Goal: Task Accomplishment & Management: Manage account settings

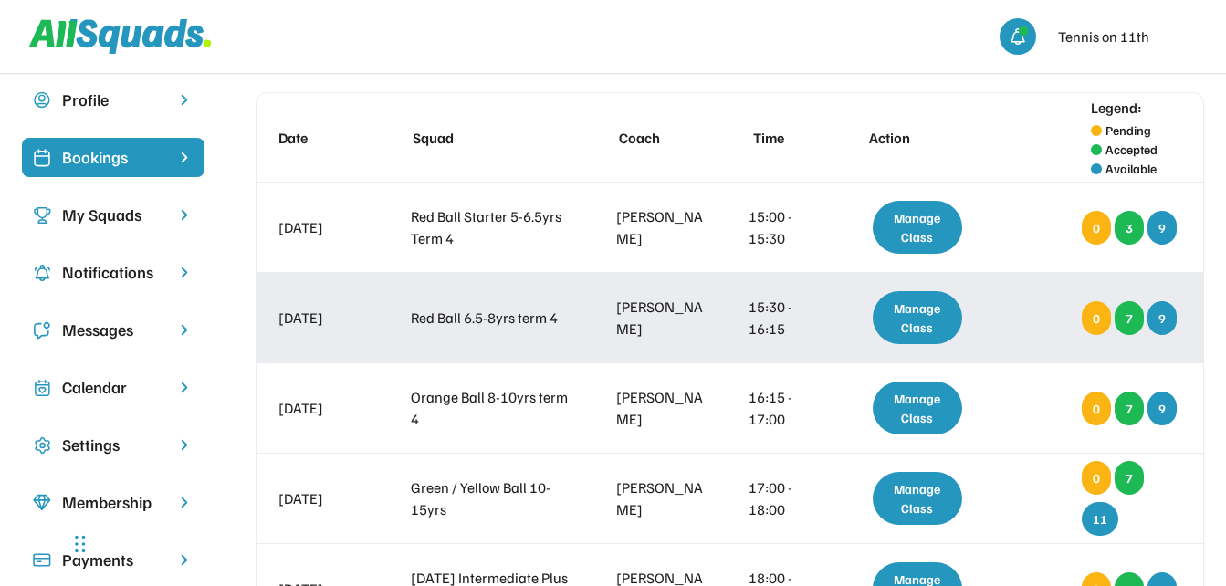
scroll to position [91, 0]
click at [937, 323] on div "Manage Class" at bounding box center [918, 317] width 90 height 53
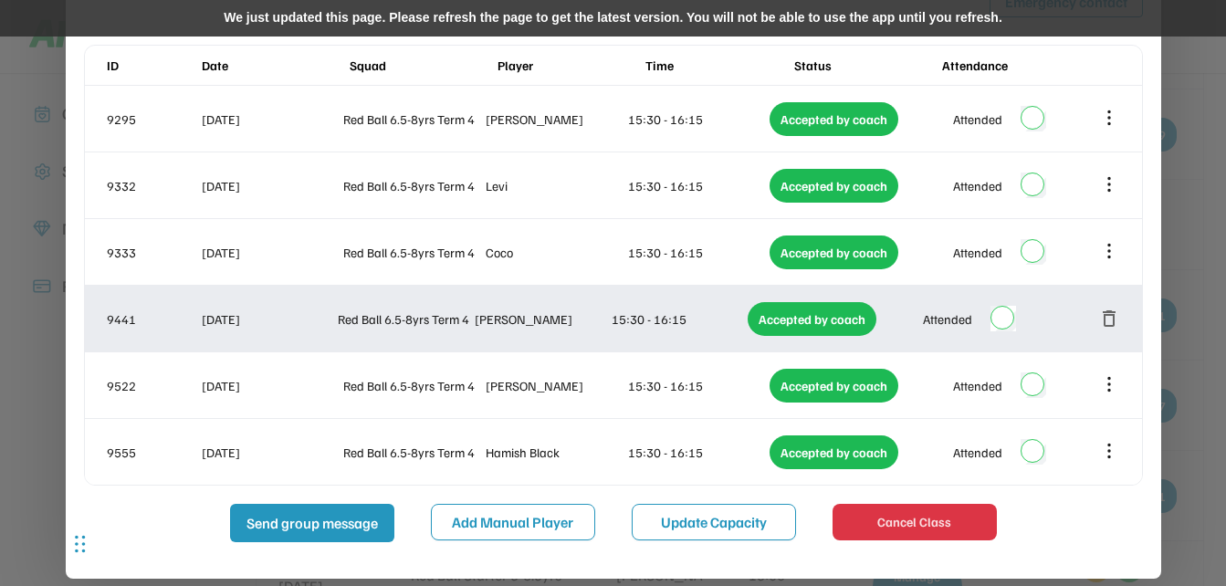
scroll to position [274, 0]
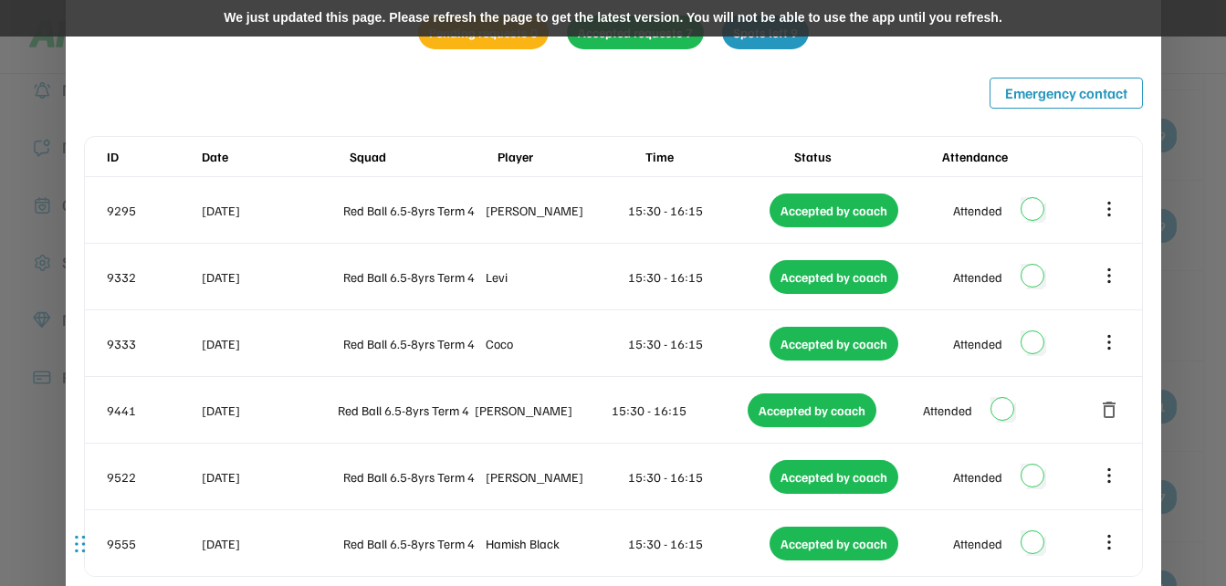
click at [562, 18] on div "We just updated this page. Please refresh the page to get the latest version. Y…" at bounding box center [613, 18] width 1226 height 37
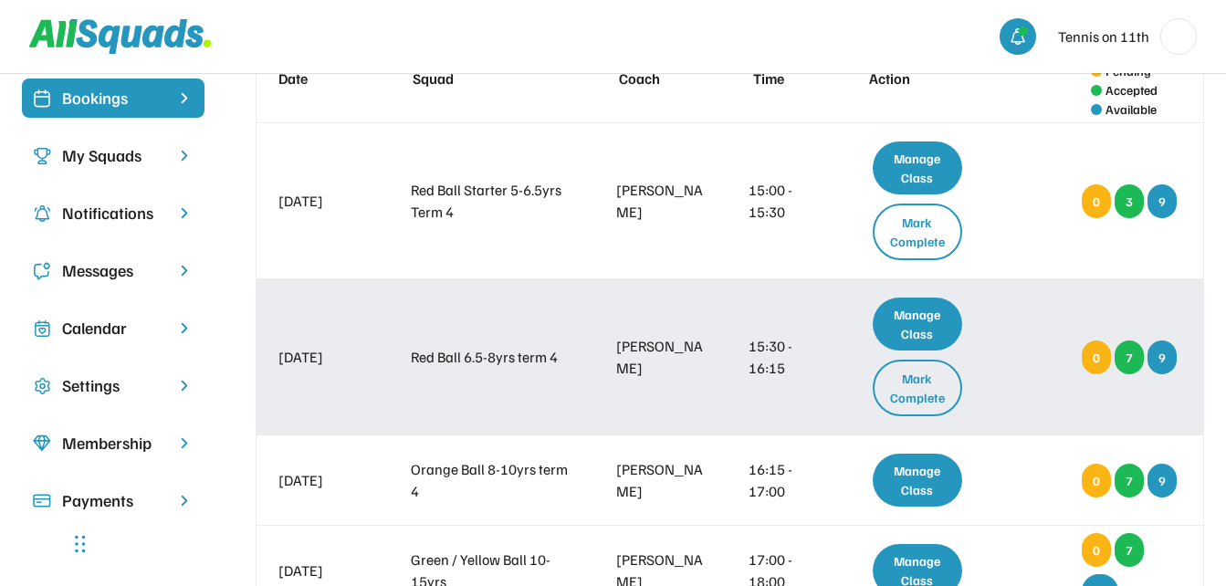
scroll to position [183, 0]
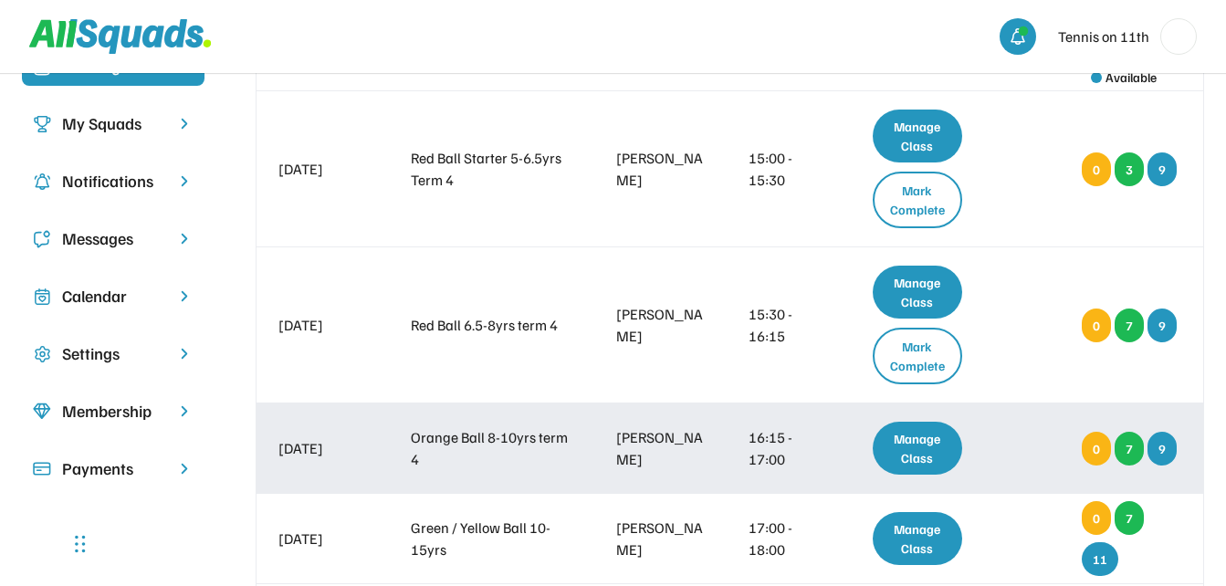
click at [915, 459] on div "Manage Class" at bounding box center [918, 448] width 90 height 53
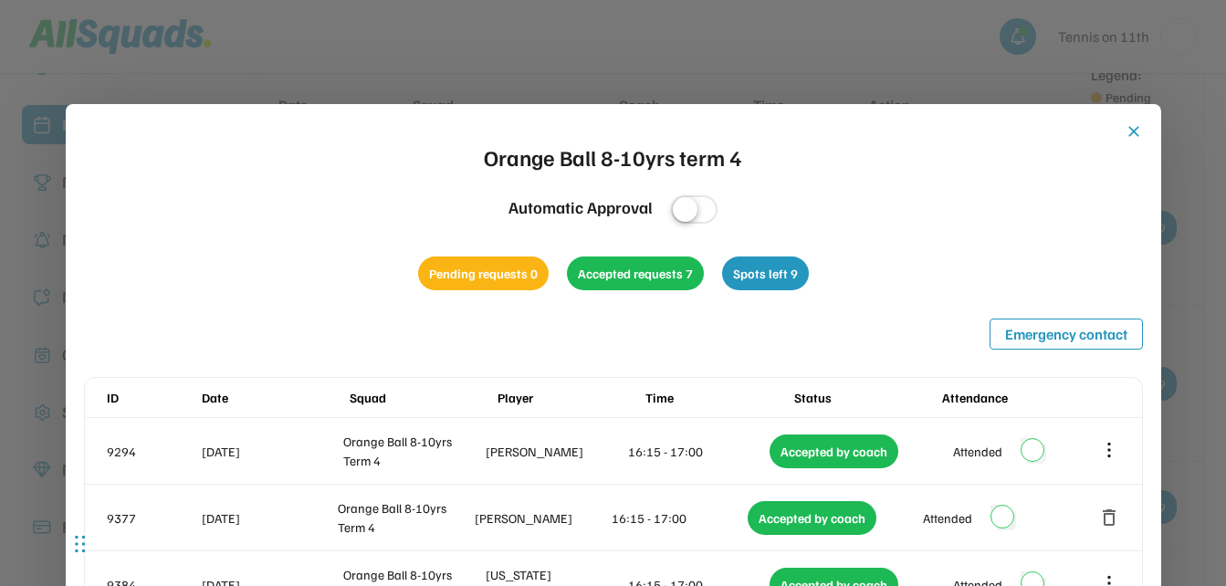
scroll to position [91, 0]
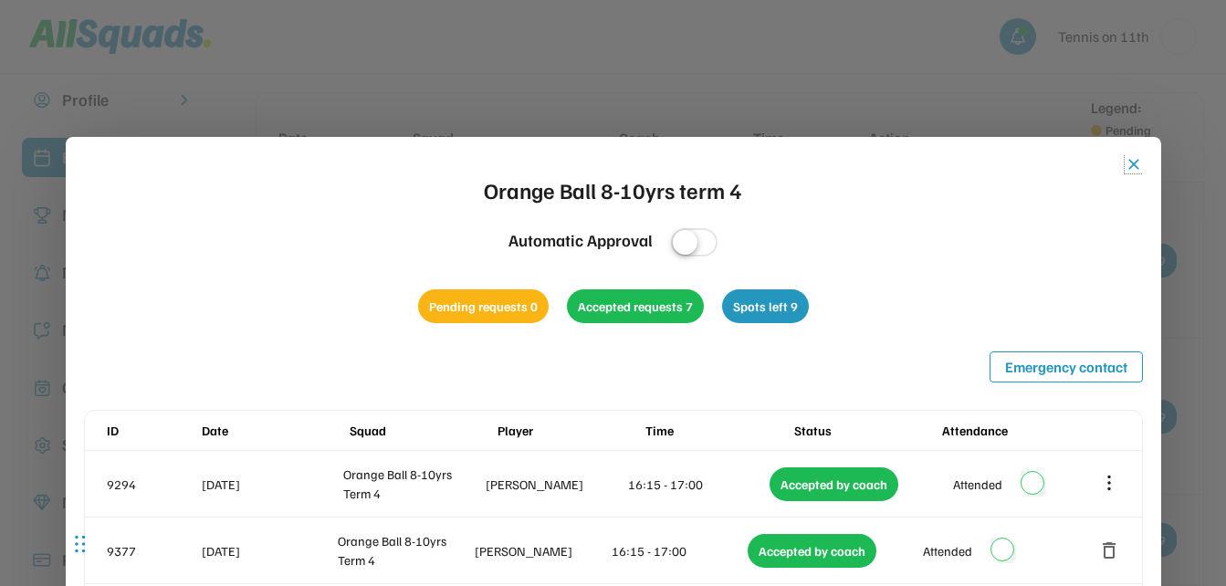
click at [1133, 164] on button "close" at bounding box center [1134, 164] width 18 height 18
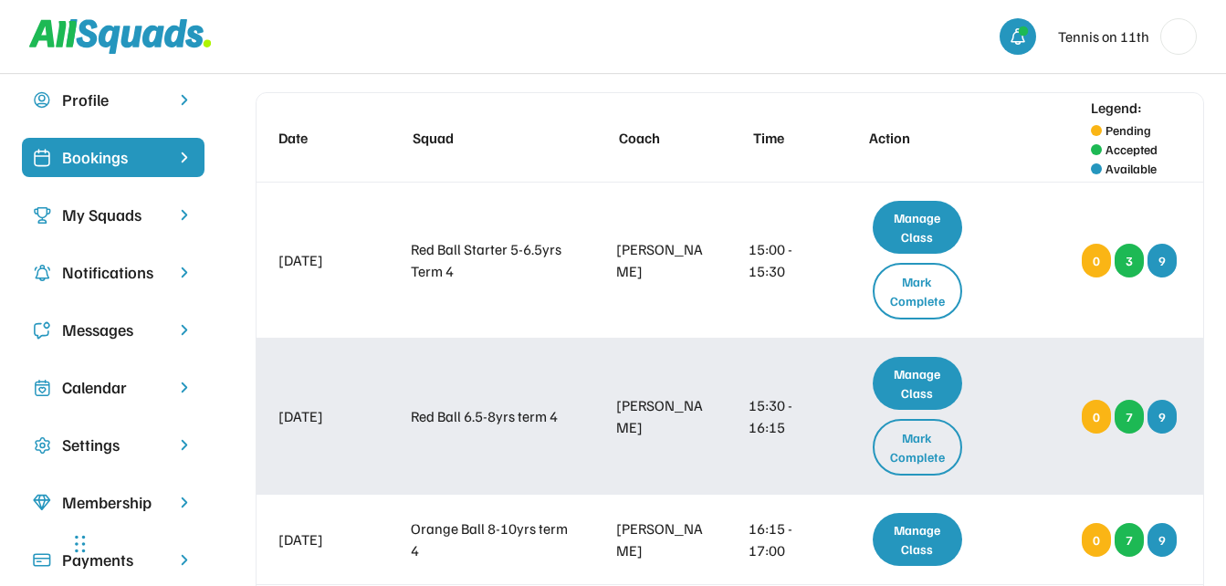
click at [925, 374] on div "Manage Class" at bounding box center [918, 383] width 90 height 53
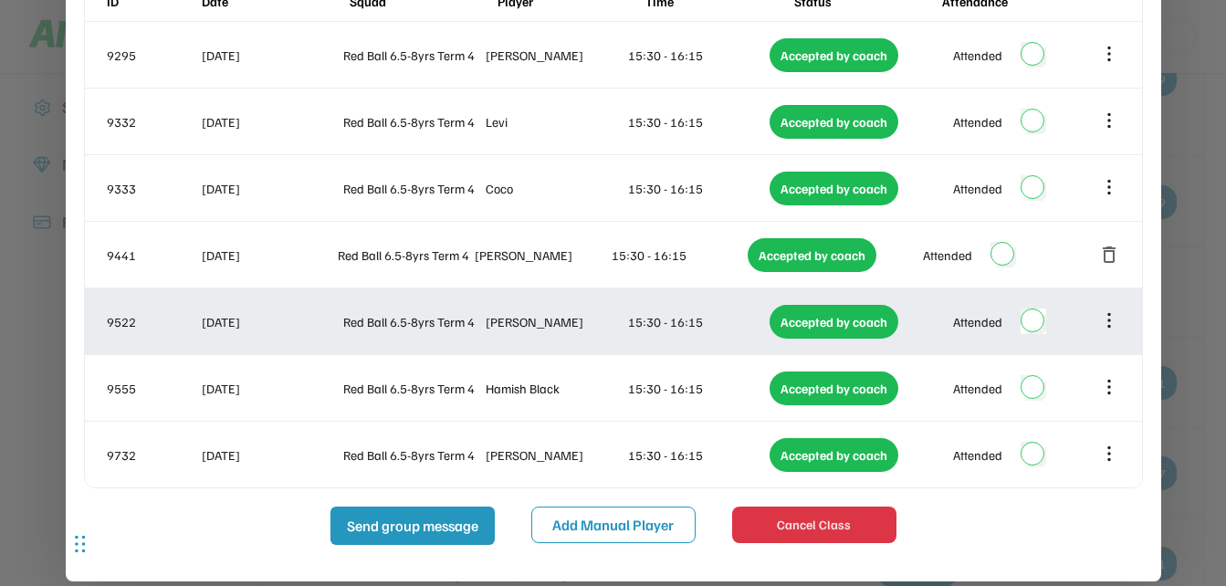
scroll to position [456, 0]
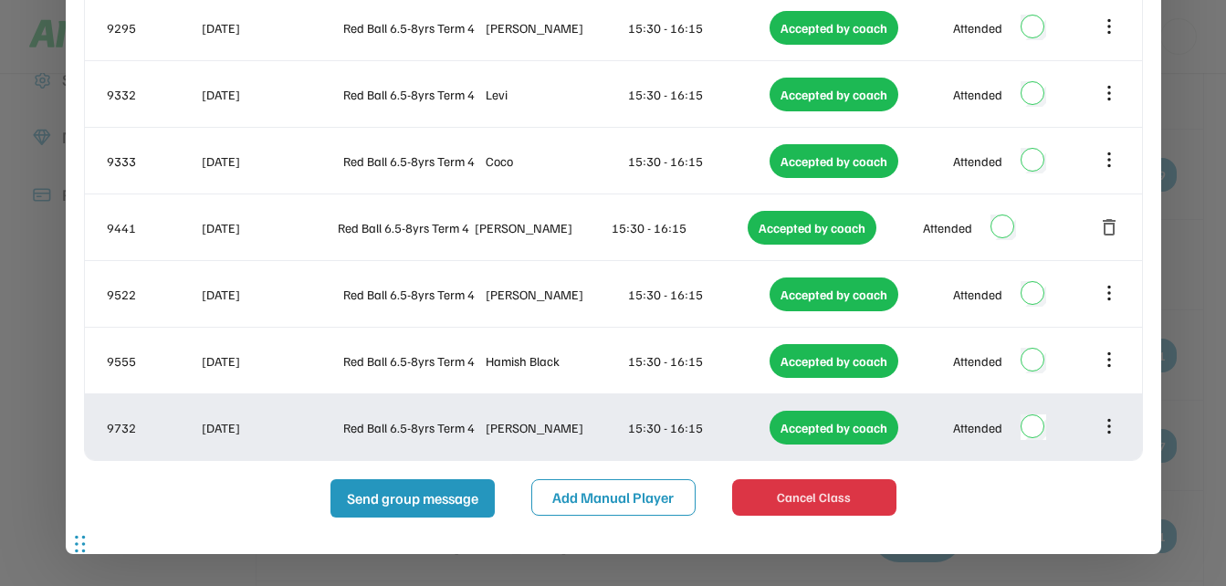
click at [1106, 429] on icon at bounding box center [1109, 426] width 20 height 20
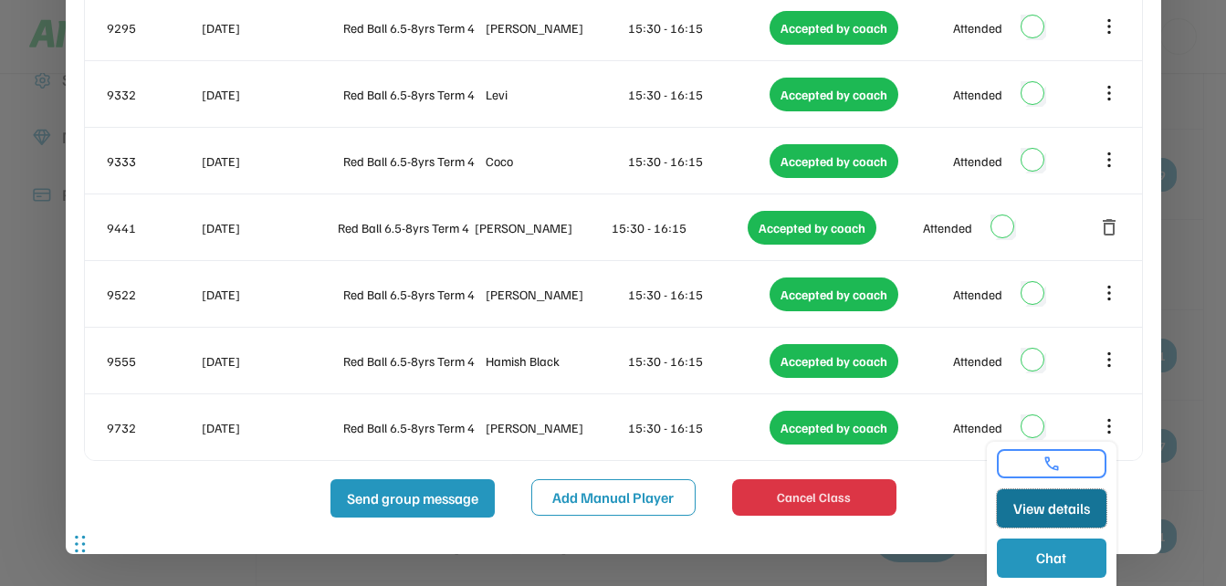
click at [1093, 509] on button "View details" at bounding box center [1052, 508] width 110 height 38
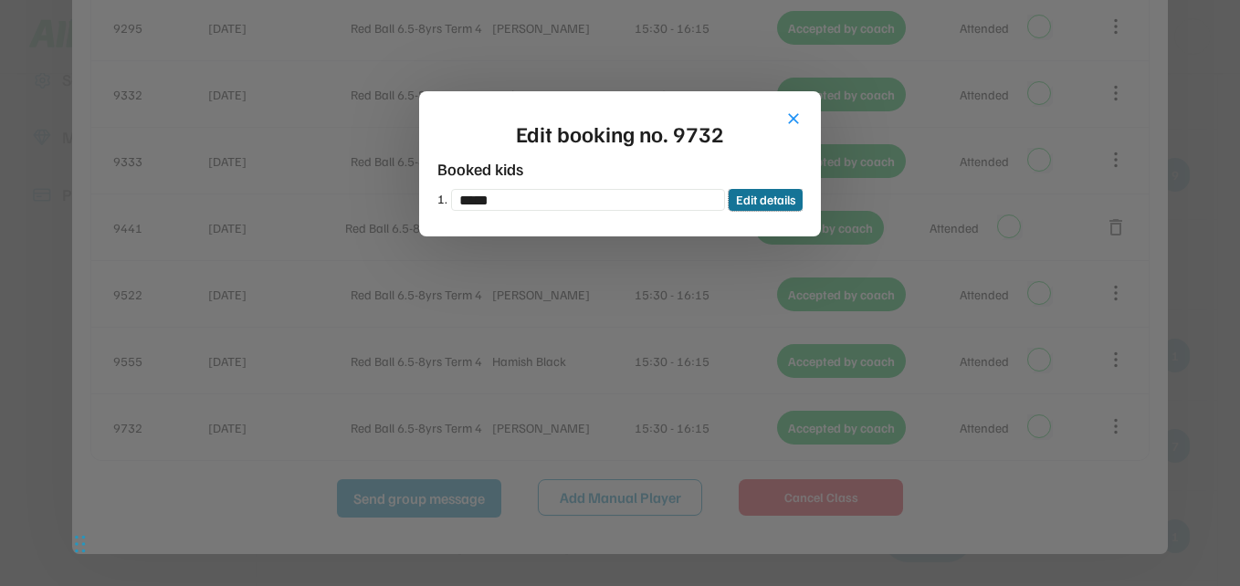
click at [787, 204] on button "Edit details" at bounding box center [765, 200] width 74 height 22
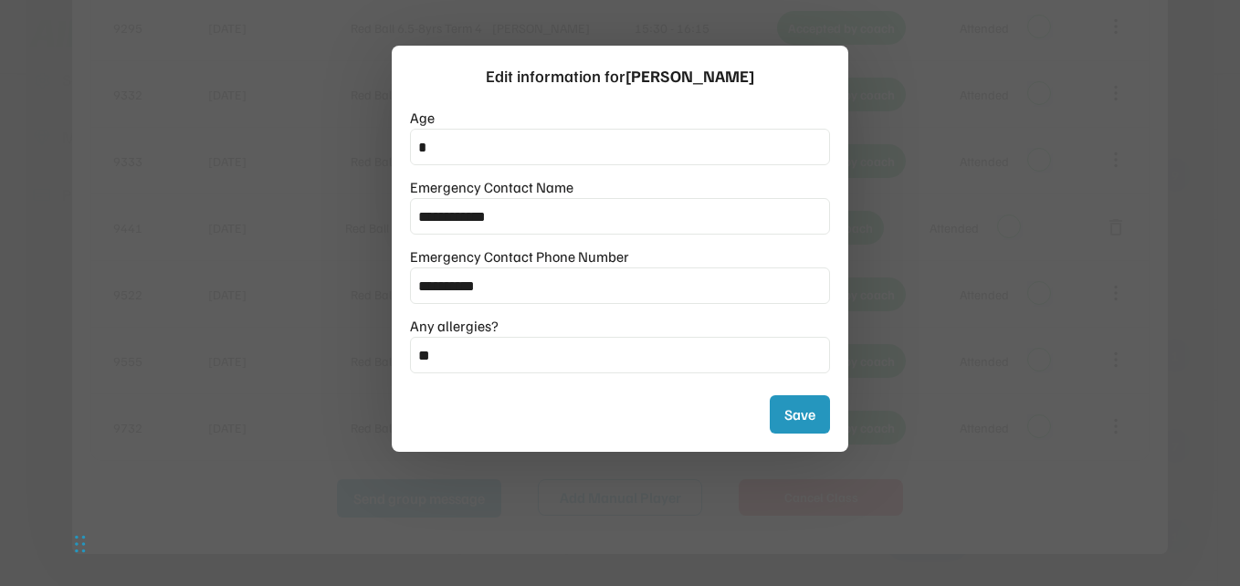
click at [990, 174] on div at bounding box center [620, 293] width 1240 height 586
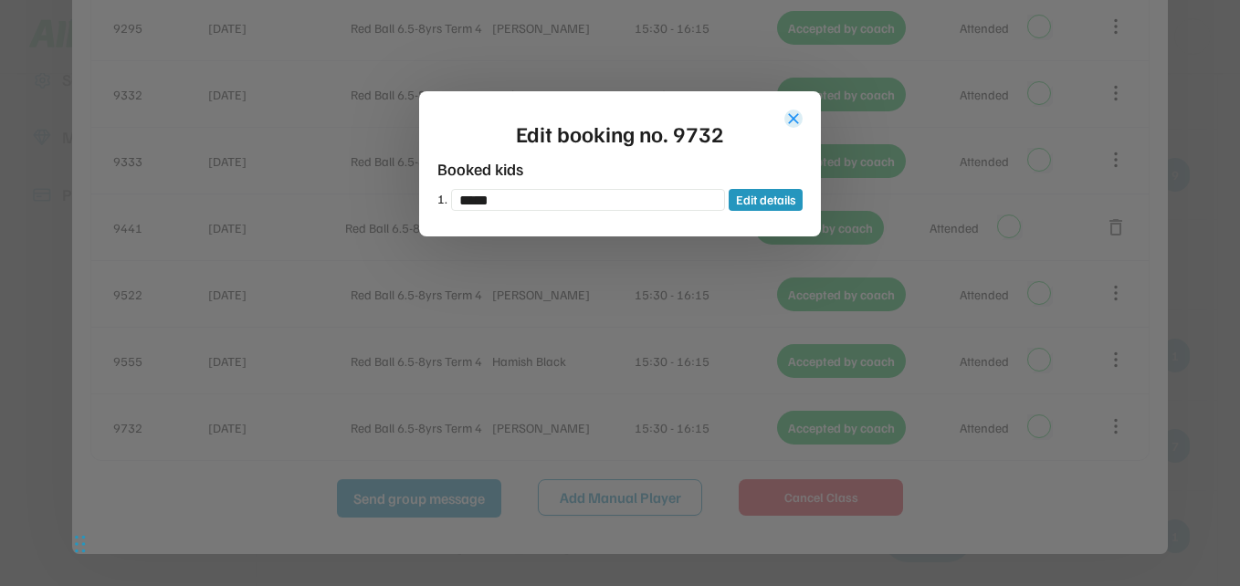
click at [794, 118] on button "close" at bounding box center [793, 119] width 18 height 18
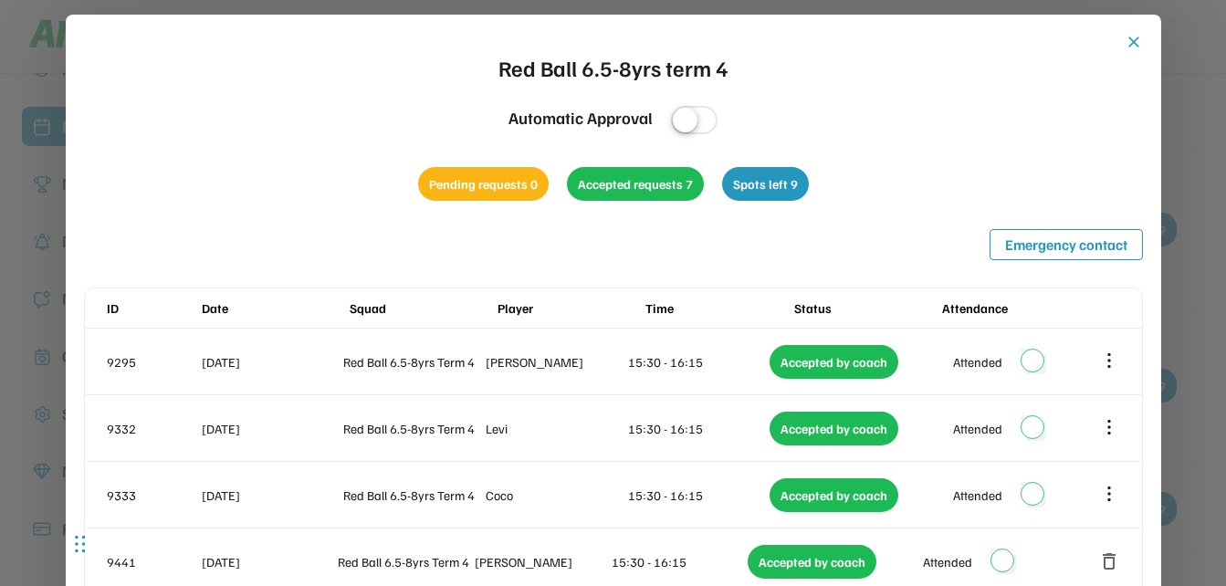
scroll to position [0, 0]
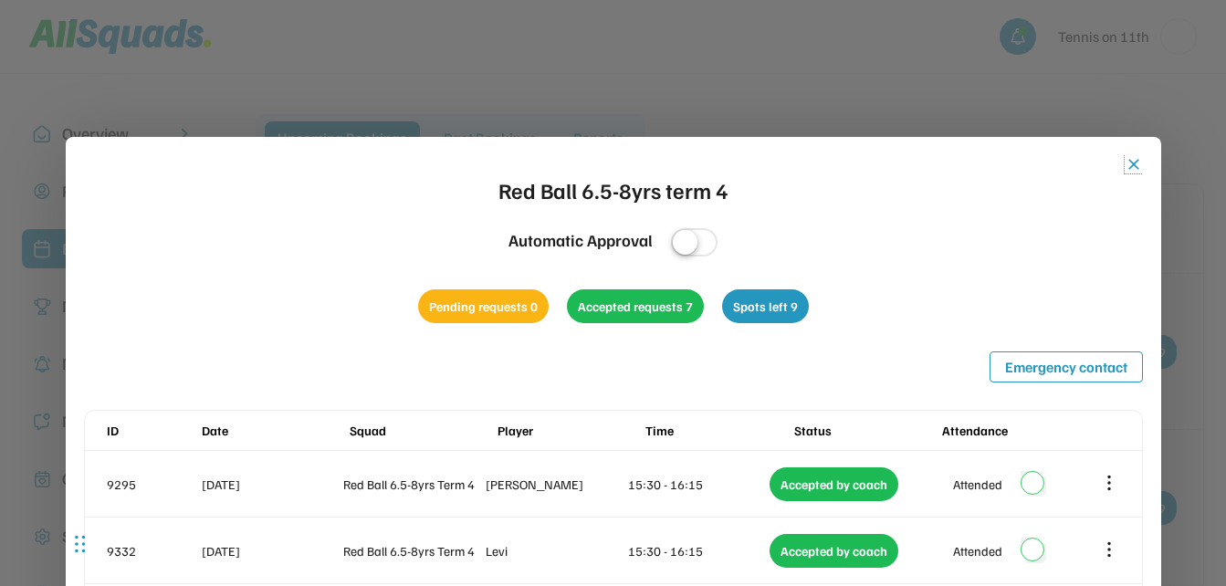
click at [1135, 162] on button "close" at bounding box center [1134, 164] width 18 height 18
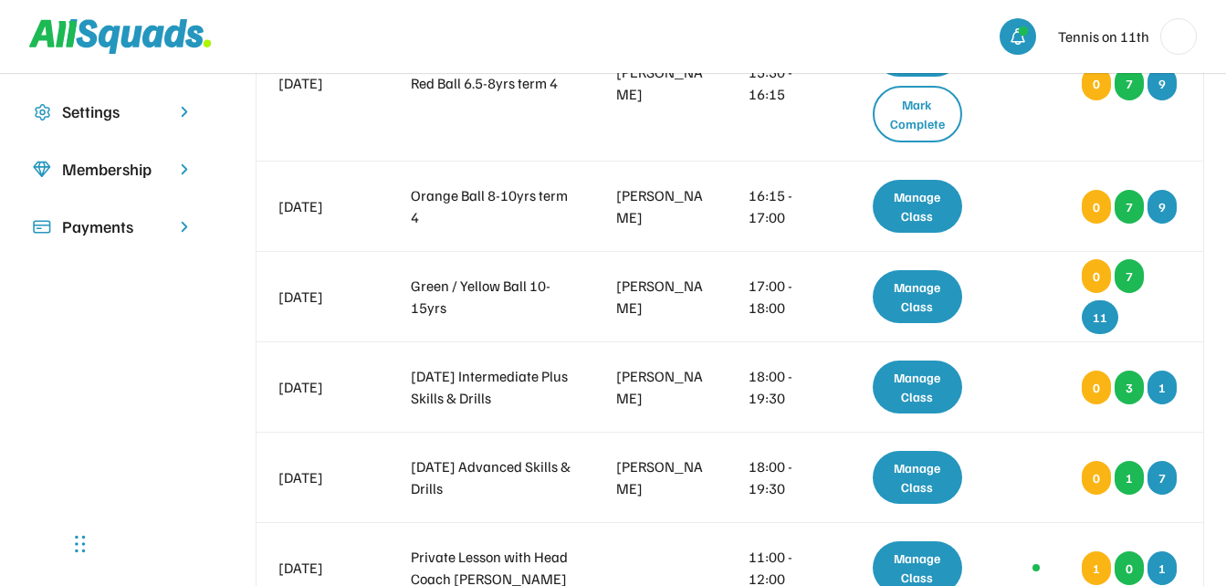
scroll to position [456, 0]
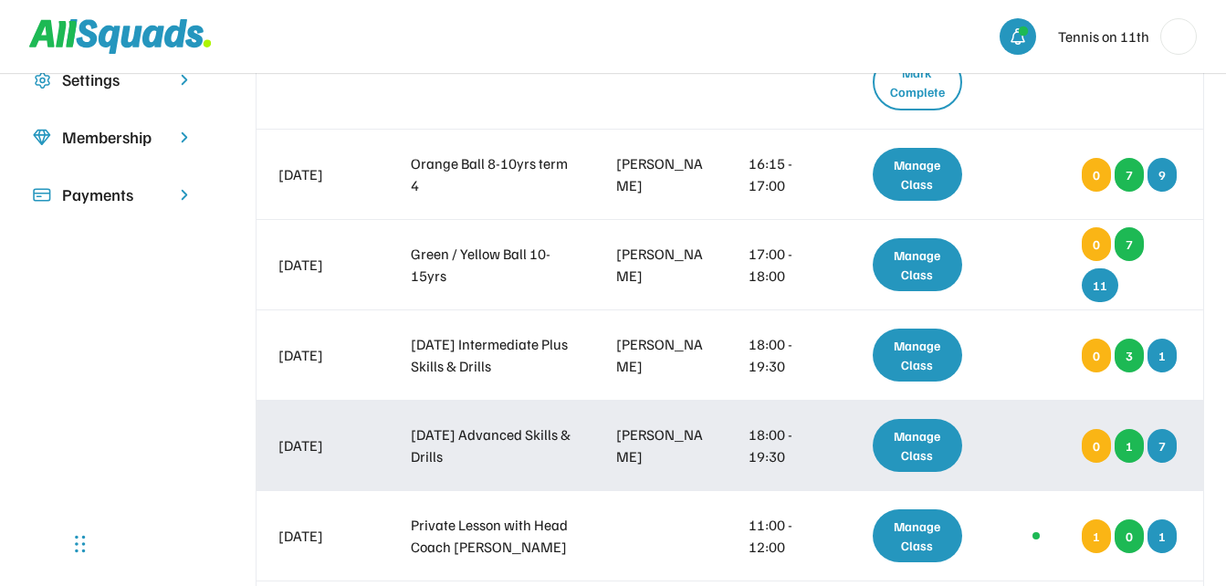
click at [936, 446] on div "Manage Class" at bounding box center [918, 445] width 90 height 53
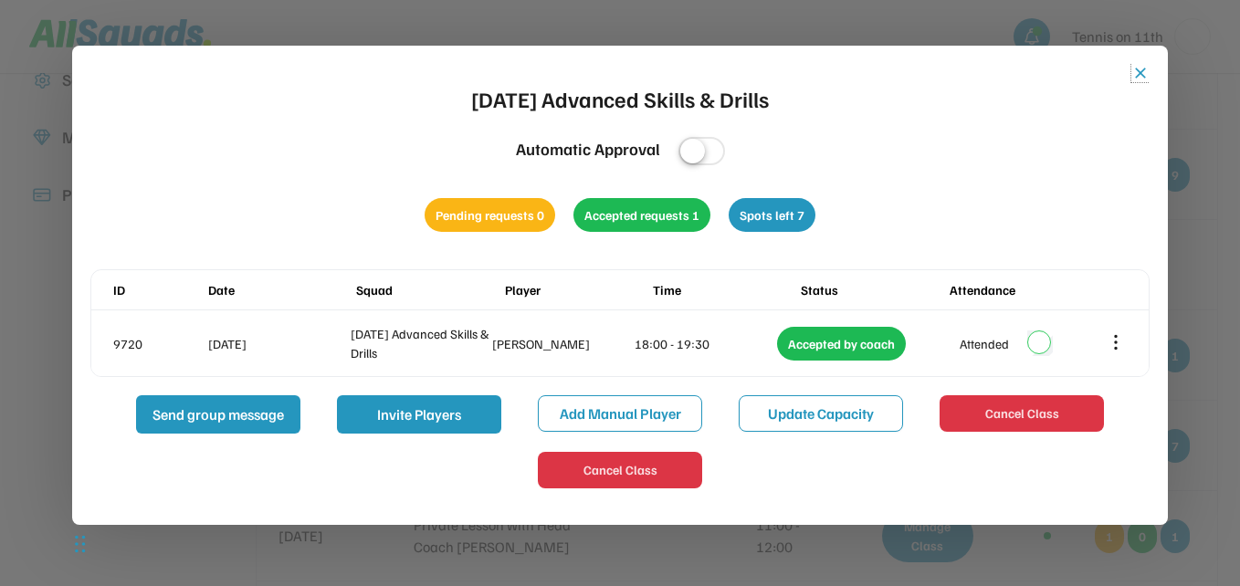
click at [1142, 68] on button "close" at bounding box center [1140, 73] width 18 height 18
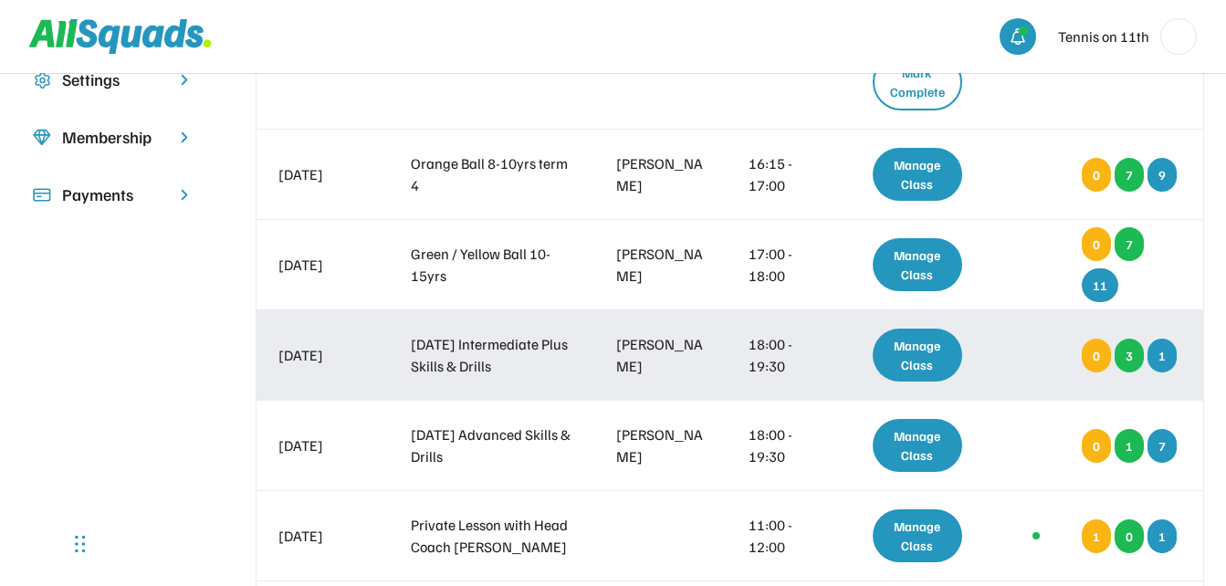
click at [904, 351] on div "Manage Class" at bounding box center [918, 355] width 90 height 53
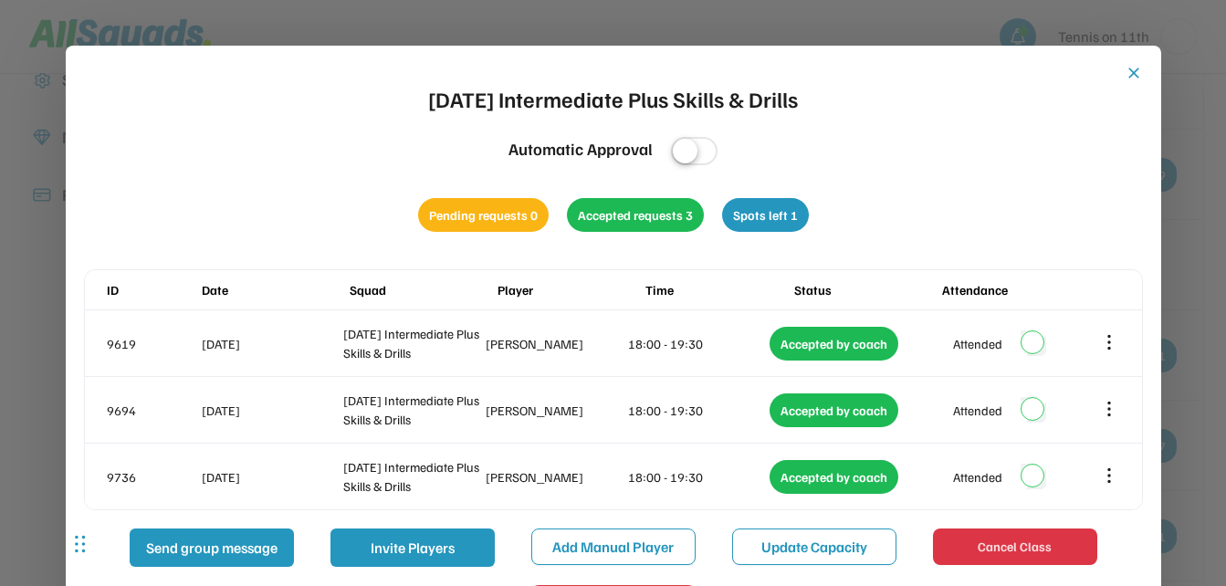
click at [1131, 72] on button "close" at bounding box center [1134, 73] width 18 height 18
